Goal: Information Seeking & Learning: Learn about a topic

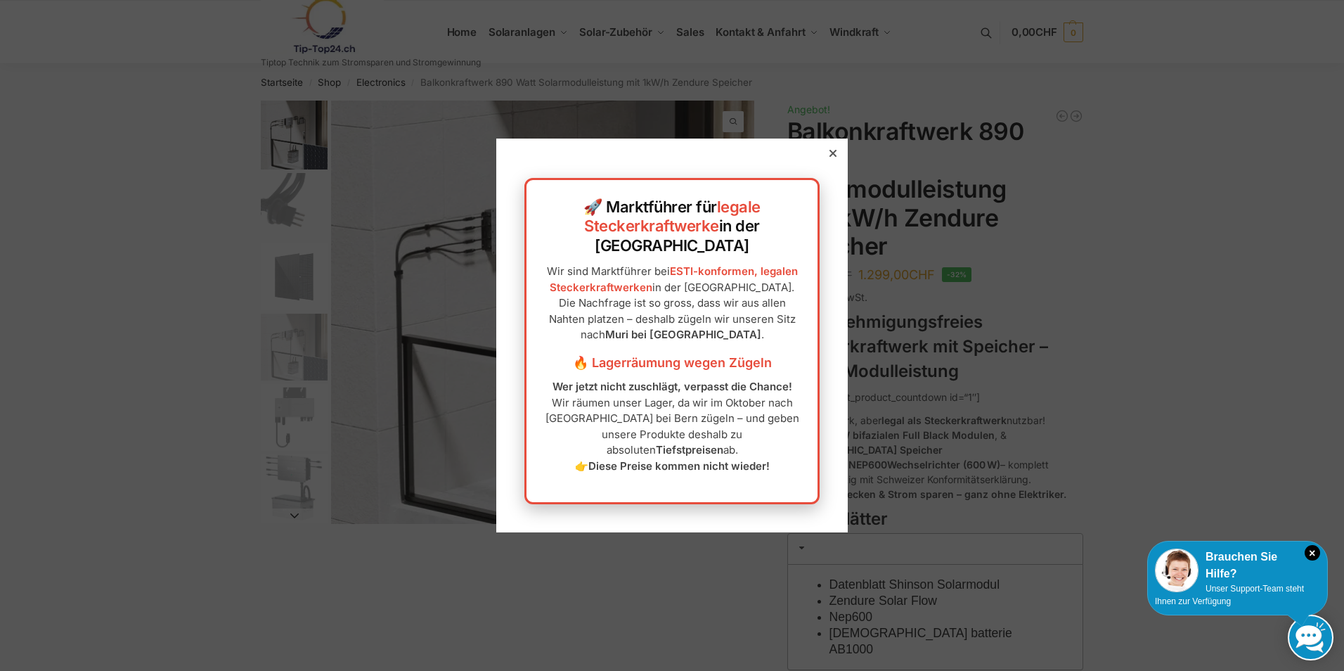
click at [827, 160] on div at bounding box center [833, 153] width 13 height 13
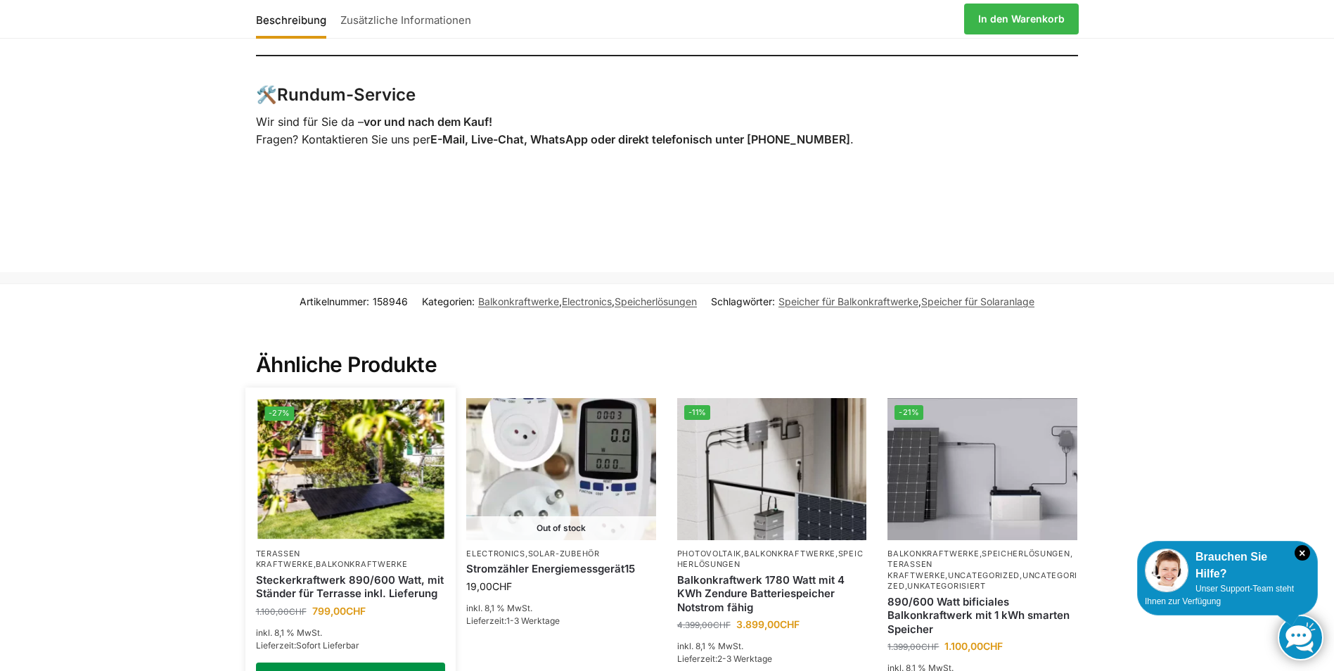
scroll to position [2812, 0]
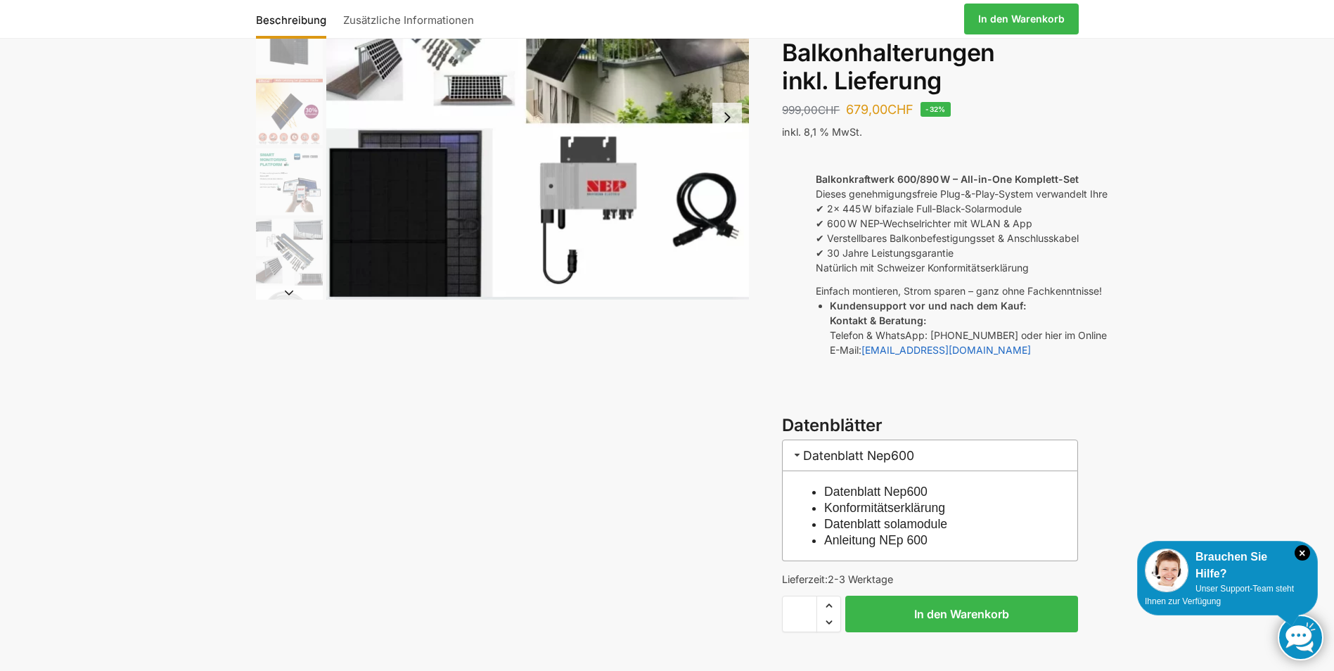
scroll to position [141, 0]
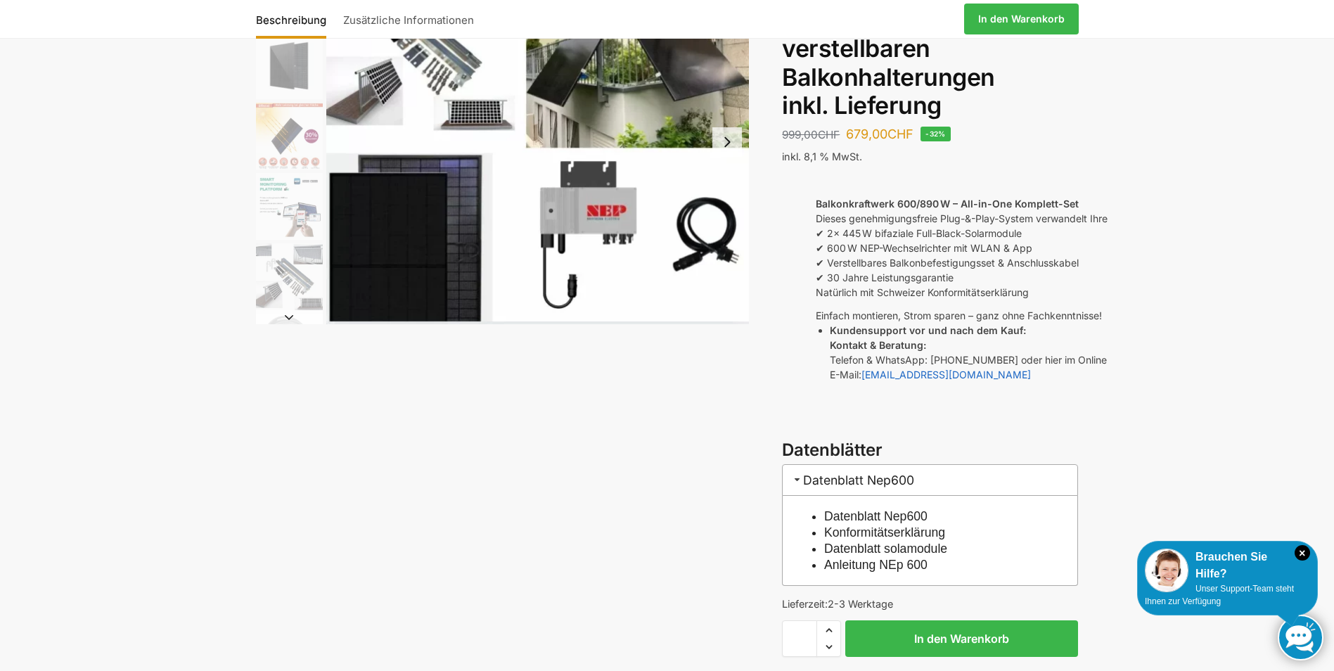
click at [804, 464] on h3 "Datenblatt Nep600" at bounding box center [930, 480] width 296 height 32
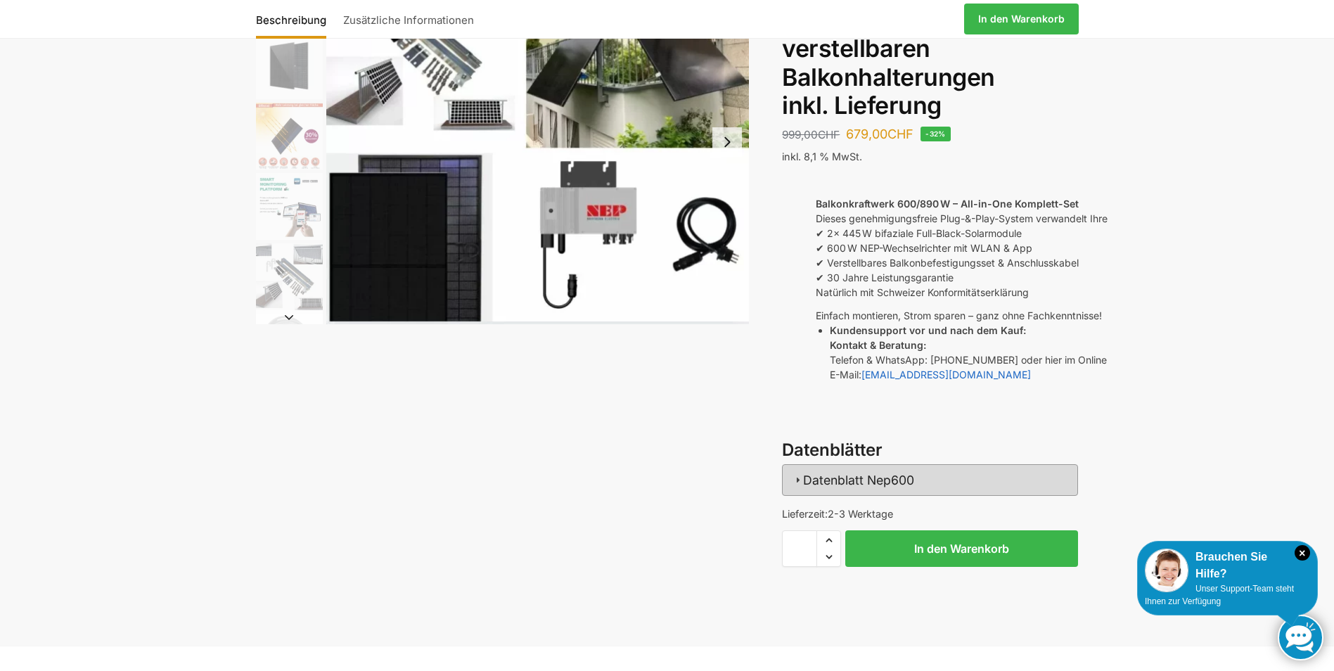
click at [799, 474] on span at bounding box center [797, 479] width 11 height 11
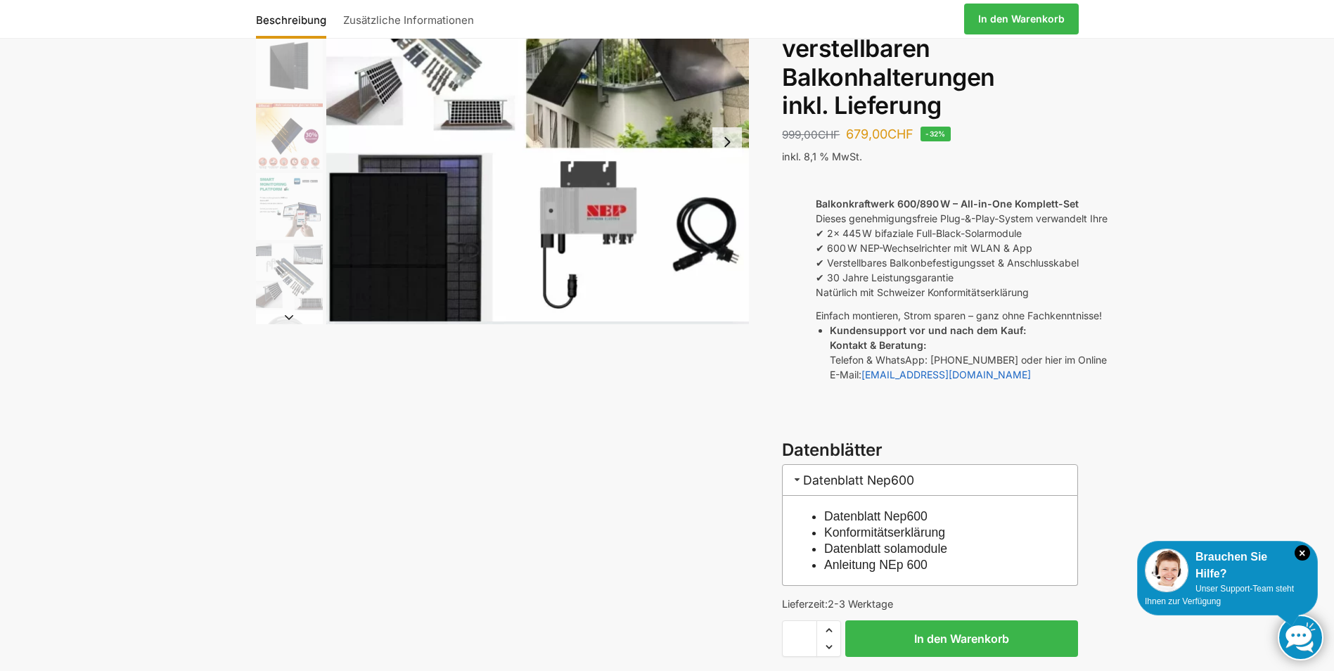
click at [857, 509] on link "Datenblatt Nep600" at bounding box center [875, 516] width 103 height 14
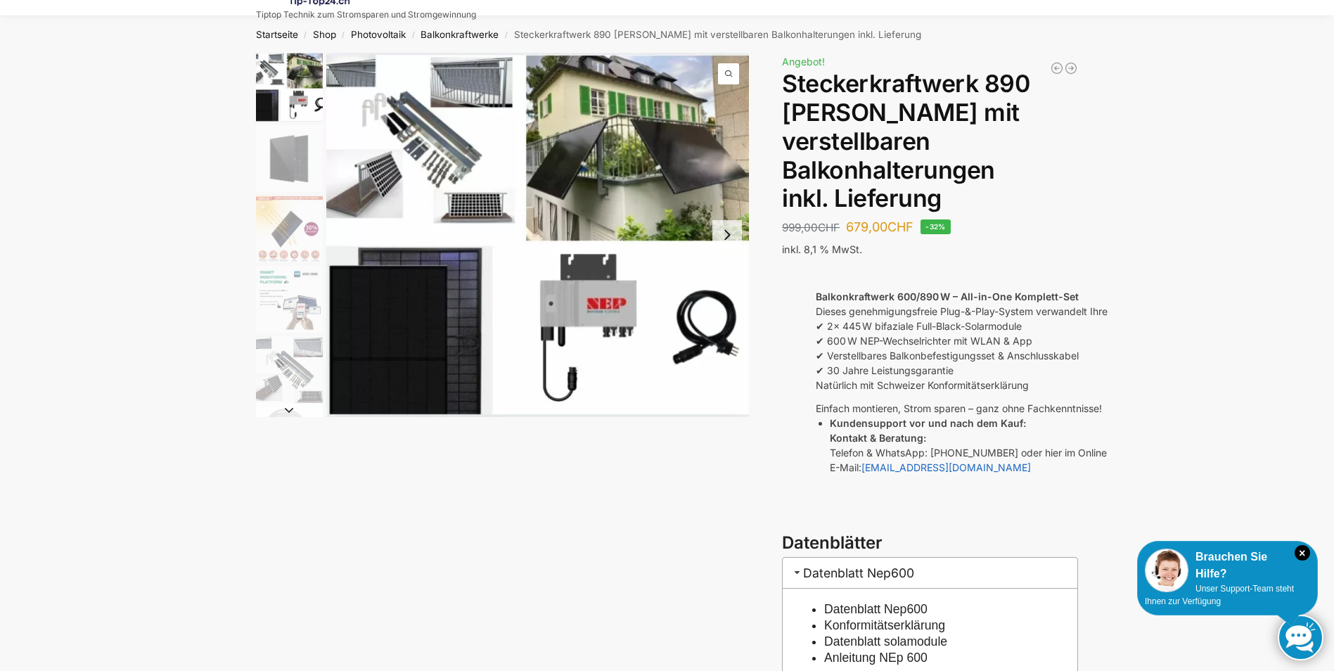
scroll to position [70, 0]
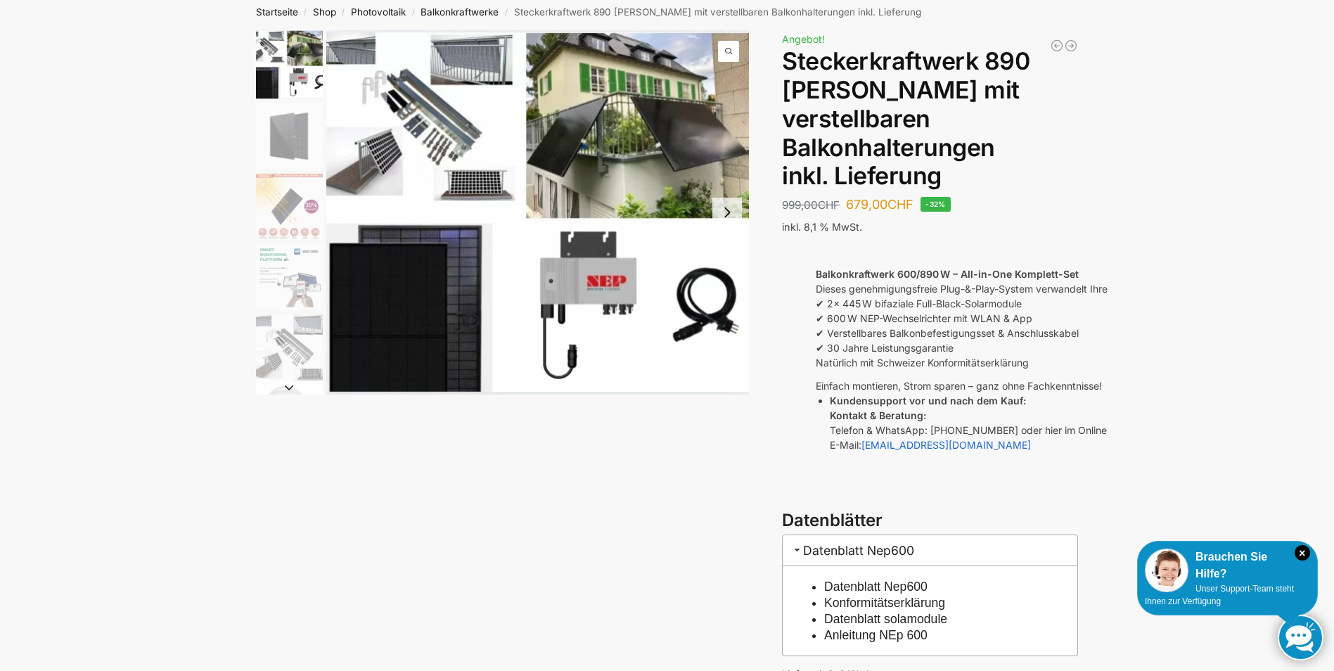
click at [934, 612] on link "Datenblatt solamodule" at bounding box center [885, 619] width 123 height 14
click at [473, 193] on img "1 / 10" at bounding box center [537, 212] width 423 height 364
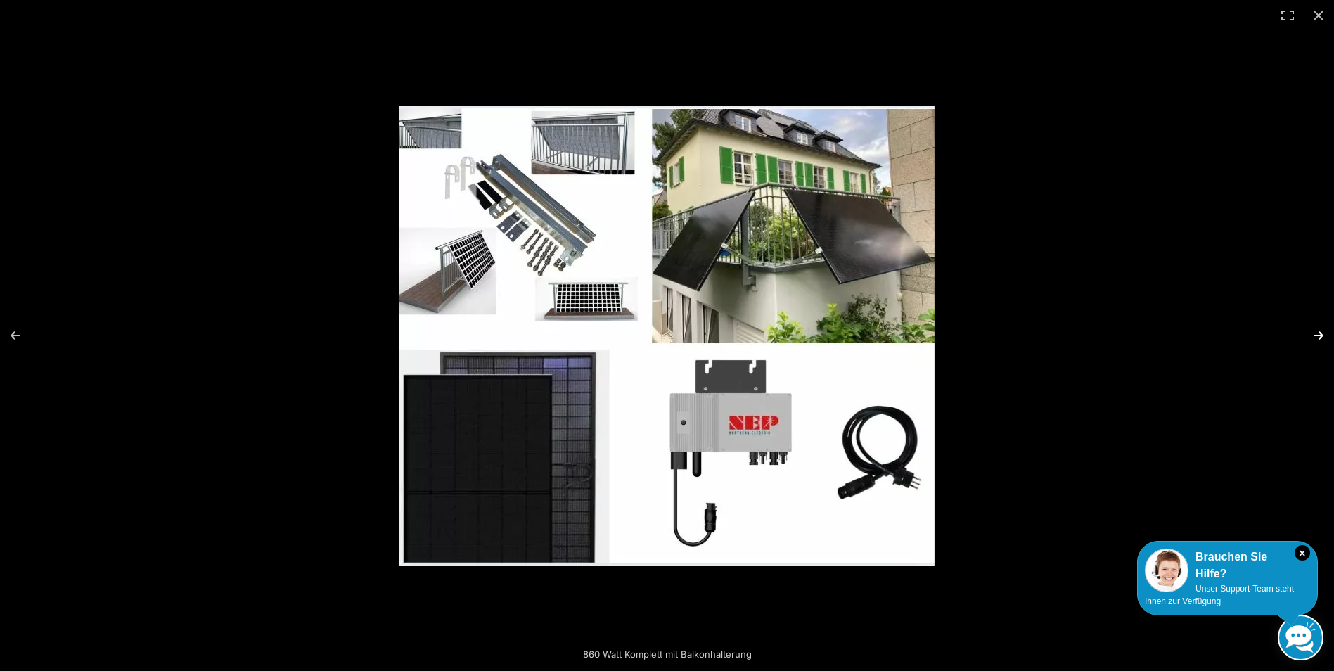
click at [1316, 334] on button "Next (arrow right)" at bounding box center [1308, 335] width 49 height 70
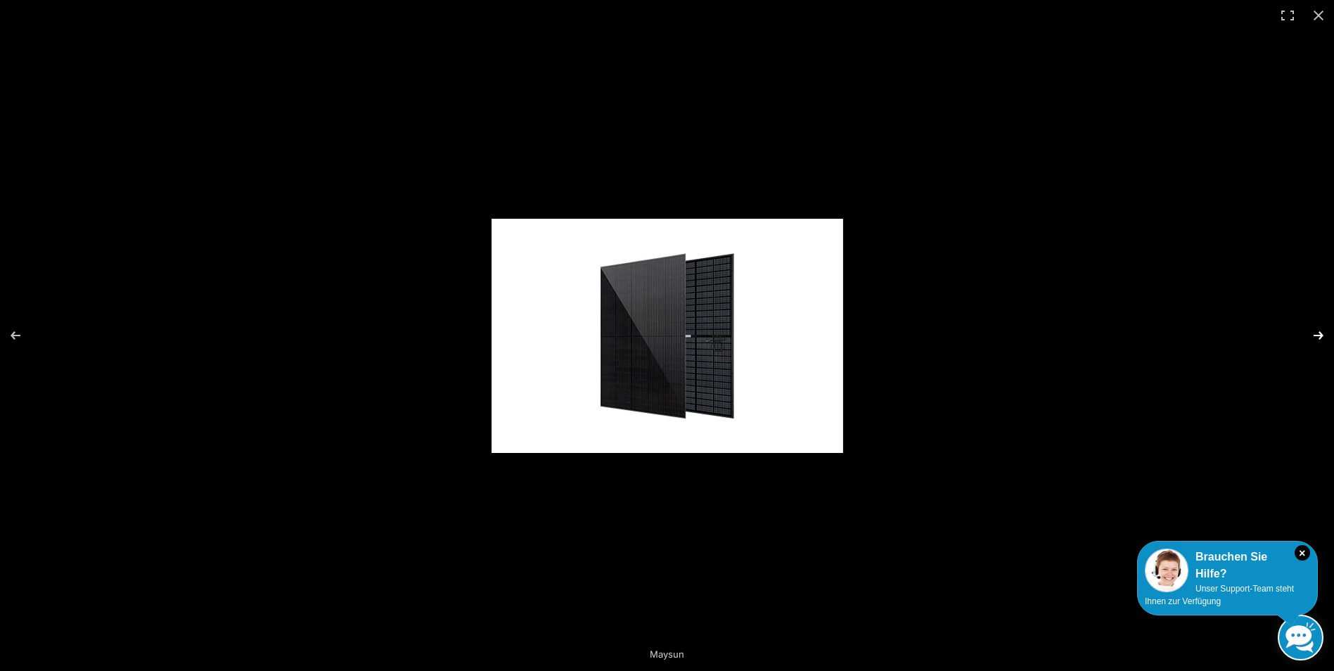
click at [1315, 334] on button "Next (arrow right)" at bounding box center [1308, 335] width 49 height 70
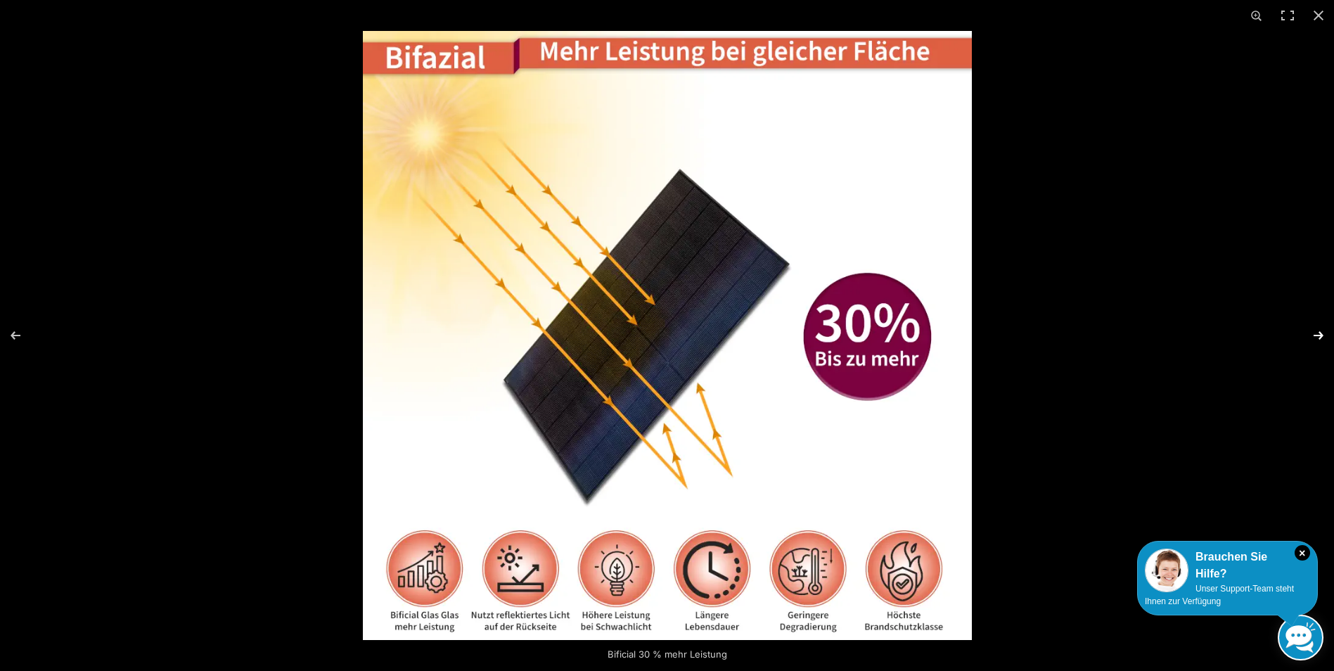
click at [1310, 323] on button "Next (arrow right)" at bounding box center [1308, 335] width 49 height 70
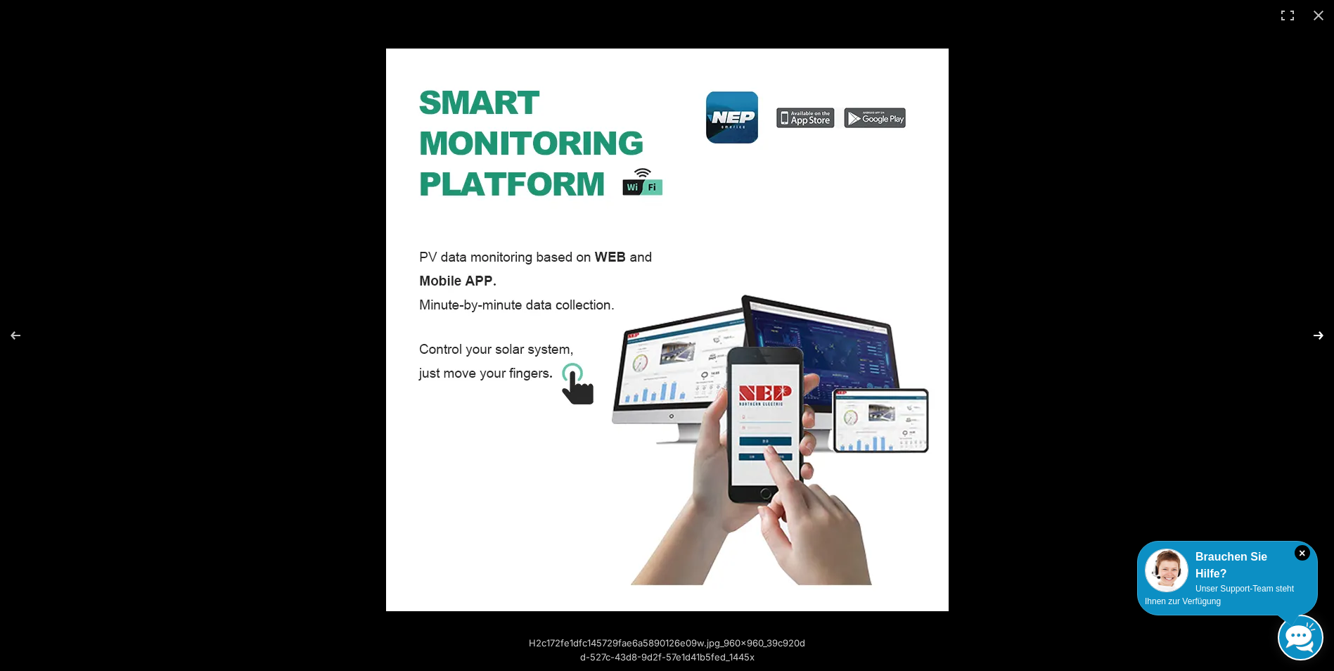
click at [1315, 330] on button "Next (arrow right)" at bounding box center [1308, 335] width 49 height 70
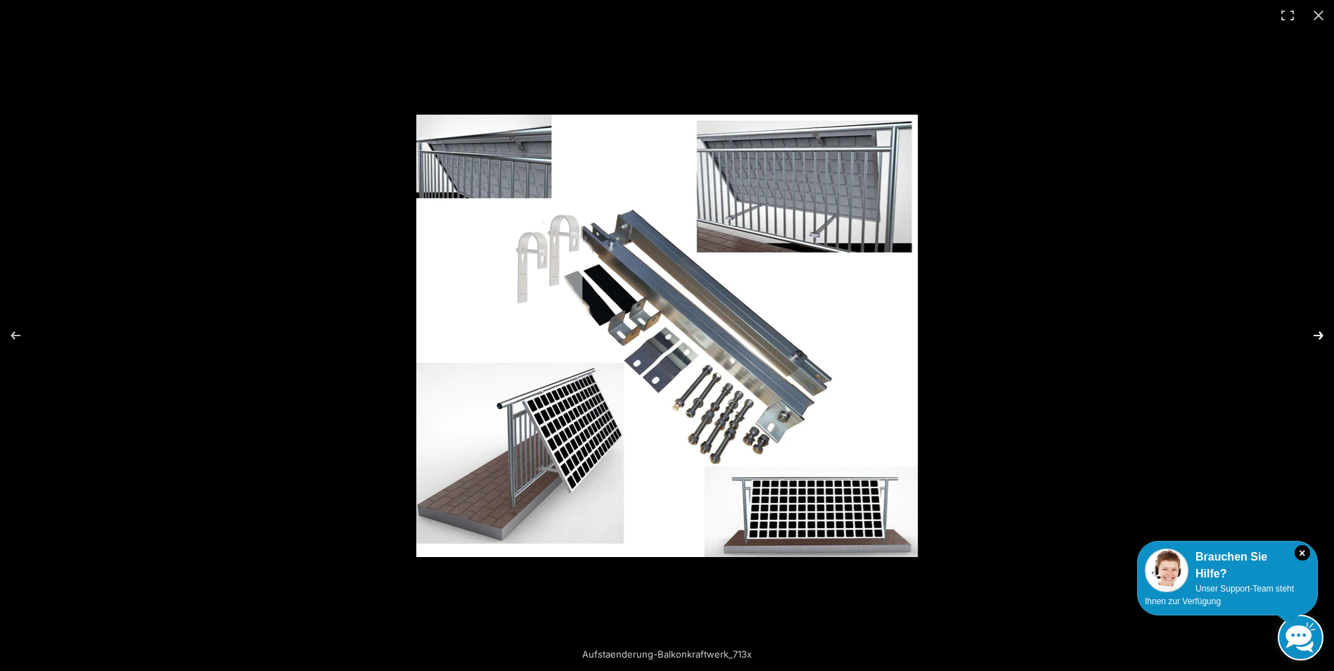
click at [1318, 331] on button "Next (arrow right)" at bounding box center [1308, 335] width 49 height 70
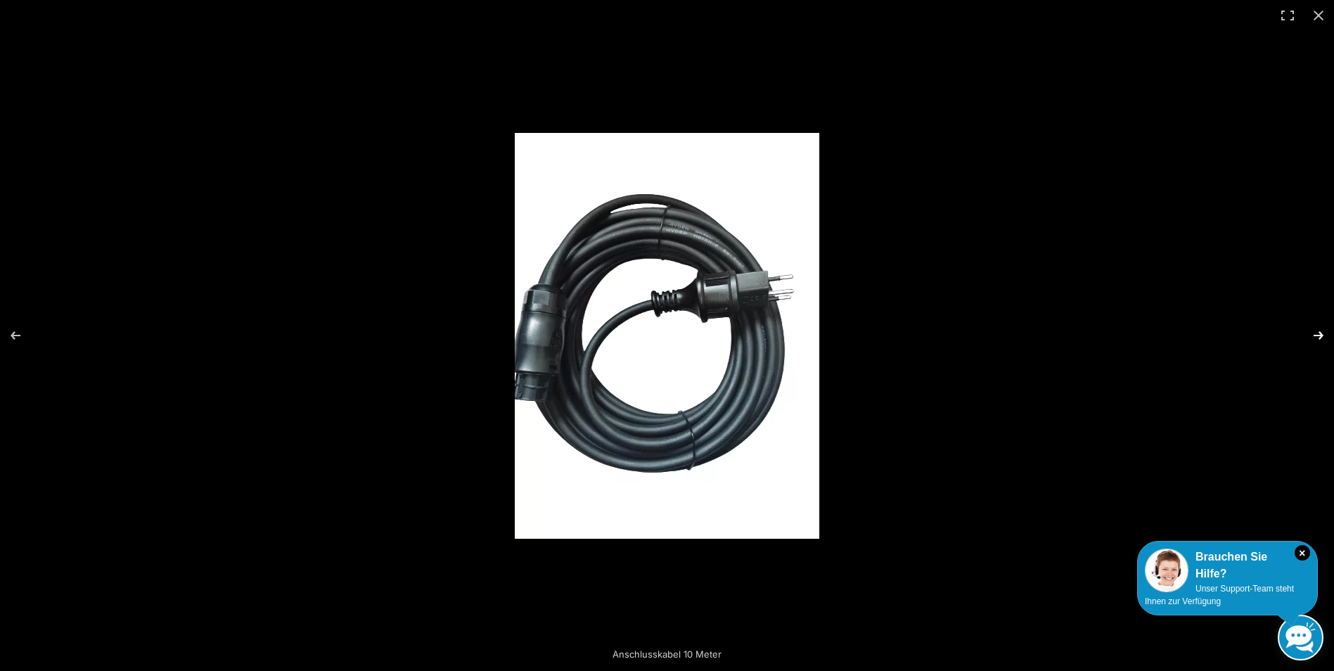
click at [1318, 331] on button "Next (arrow right)" at bounding box center [1308, 335] width 49 height 70
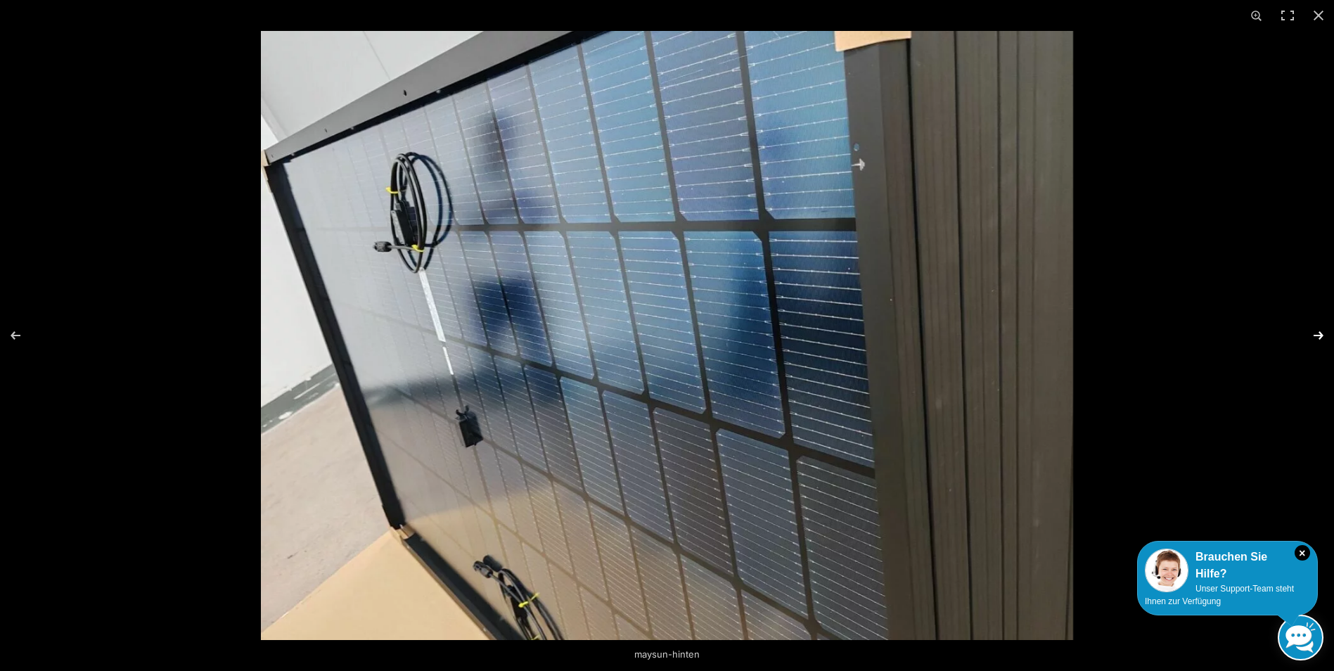
click at [1318, 331] on button "Next (arrow right)" at bounding box center [1308, 335] width 49 height 70
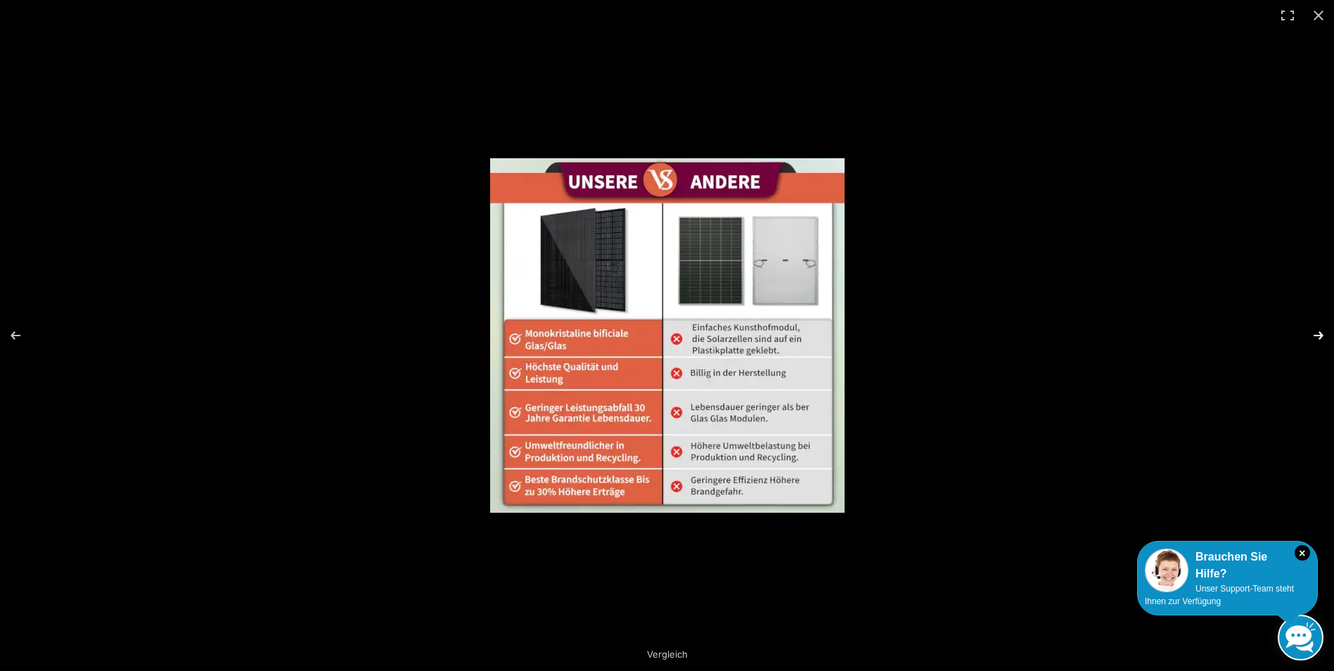
click at [1319, 337] on button "Next (arrow right)" at bounding box center [1308, 335] width 49 height 70
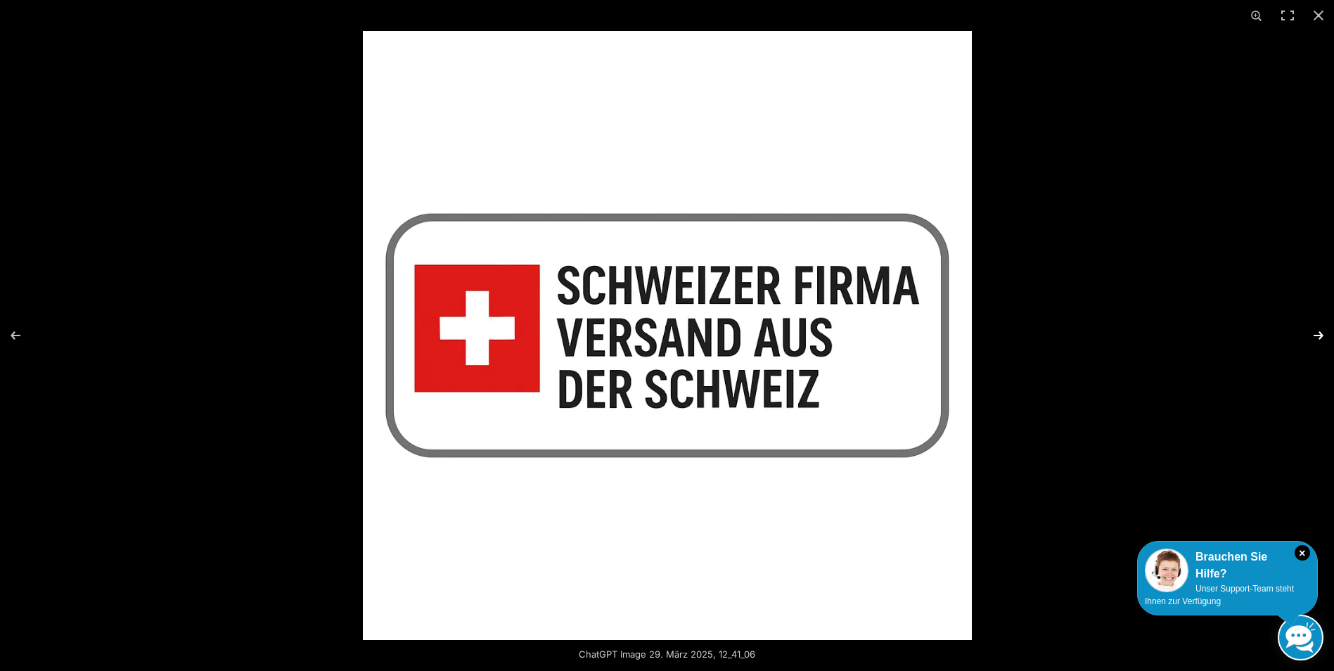
click at [1317, 335] on button "Next (arrow right)" at bounding box center [1308, 335] width 49 height 70
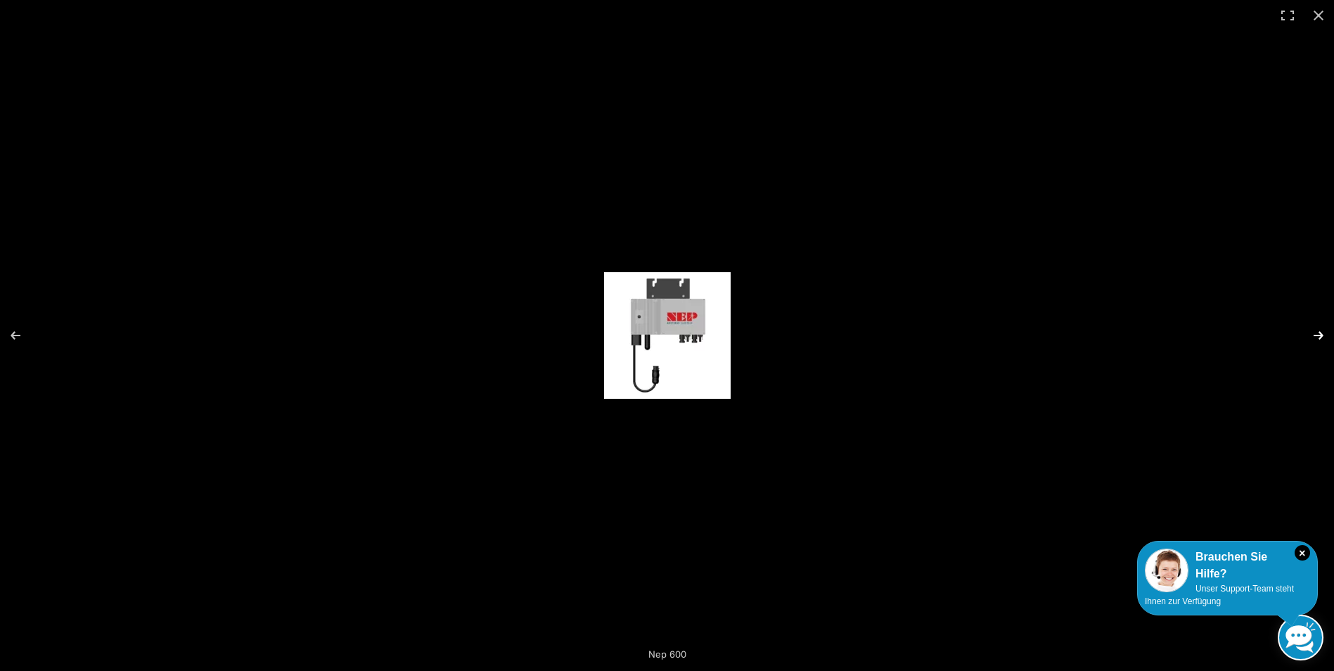
click at [1316, 335] on button "Next (arrow right)" at bounding box center [1308, 335] width 49 height 70
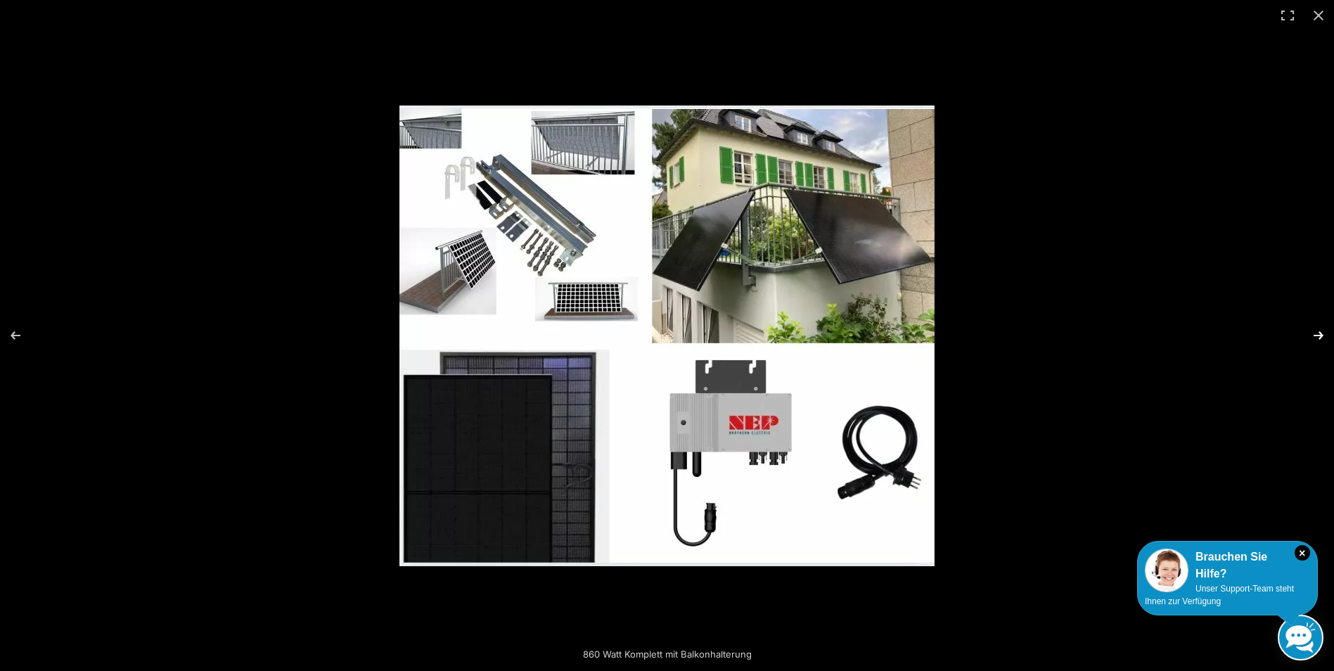
click at [1315, 335] on button "Next (arrow right)" at bounding box center [1308, 335] width 49 height 70
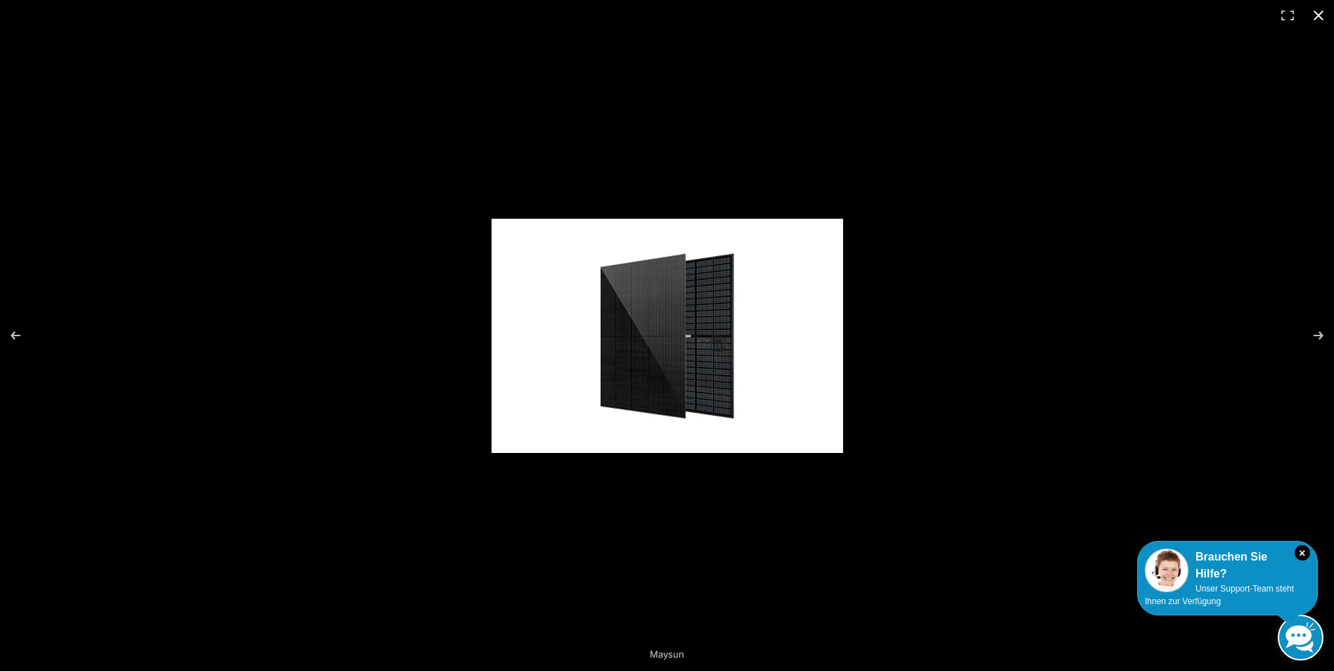
click at [1313, 10] on button "Close (Esc)" at bounding box center [1318, 15] width 31 height 31
